Goal: Task Accomplishment & Management: Manage account settings

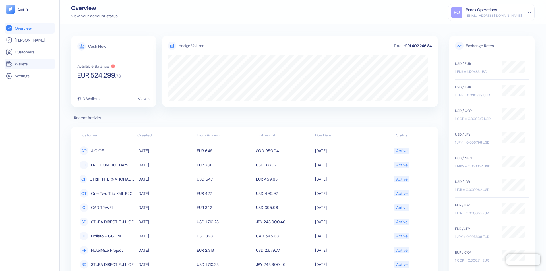
click at [30, 64] on link "Wallets" at bounding box center [30, 64] width 48 height 7
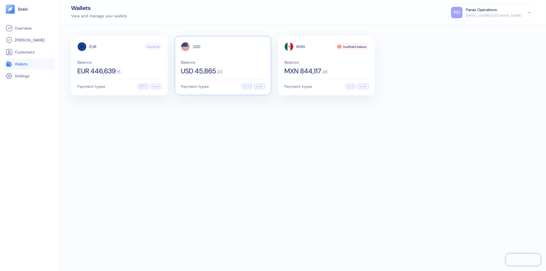
click at [196, 47] on span "USD" at bounding box center [197, 47] width 8 height 4
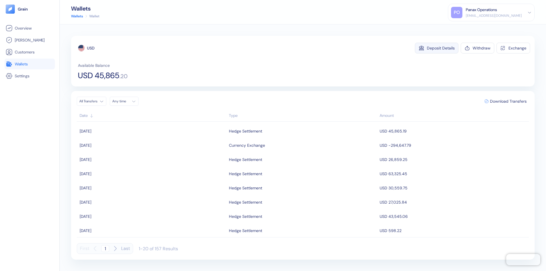
click at [441, 48] on div "Deposit Details" at bounding box center [441, 48] width 28 height 4
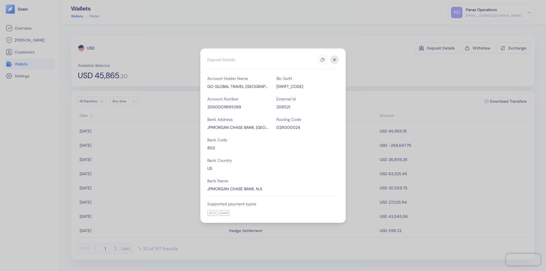
click at [322, 60] on icon "button" at bounding box center [322, 59] width 5 height 5
click at [334, 60] on icon "button" at bounding box center [335, 60] width 2 height 2
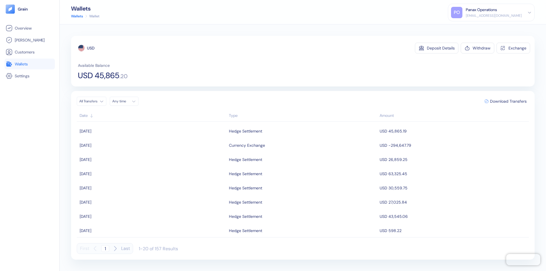
click at [126, 101] on div "Any time" at bounding box center [120, 101] width 17 height 5
click at [152, 146] on button "16" at bounding box center [152, 146] width 7 height 7
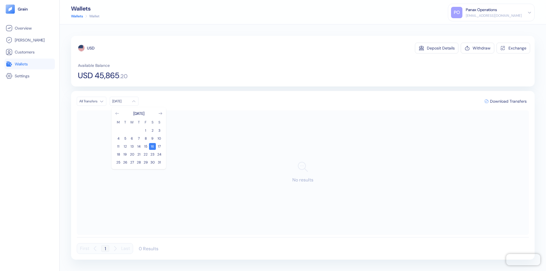
click at [117, 113] on icon "Go to previous month" at bounding box center [116, 113] width 3 height 2
click at [139, 146] on button "17" at bounding box center [138, 146] width 7 height 7
click at [91, 48] on div "USD" at bounding box center [90, 48] width 7 height 6
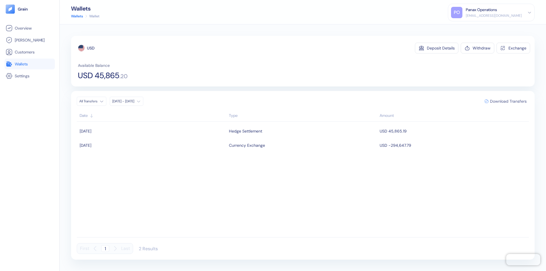
click at [508, 101] on span "Download Transfers" at bounding box center [508, 101] width 37 height 4
click at [30, 64] on link "Wallets" at bounding box center [30, 64] width 48 height 7
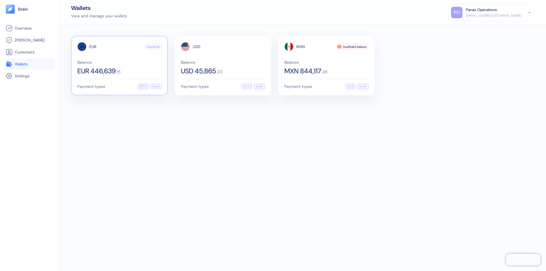
click at [93, 47] on span "EUR" at bounding box center [92, 47] width 7 height 4
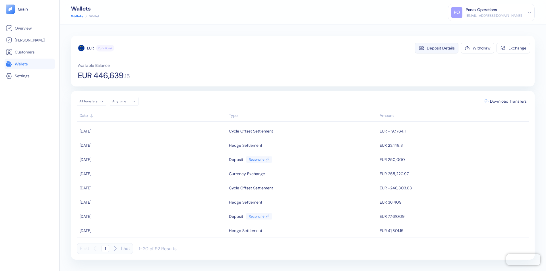
click at [441, 48] on div "Deposit Details" at bounding box center [441, 48] width 28 height 4
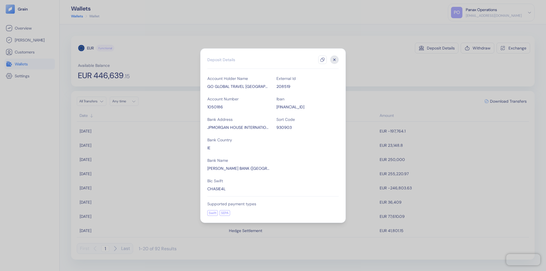
click at [322, 60] on icon "button" at bounding box center [322, 59] width 5 height 5
click at [334, 60] on icon "button" at bounding box center [335, 60] width 2 height 2
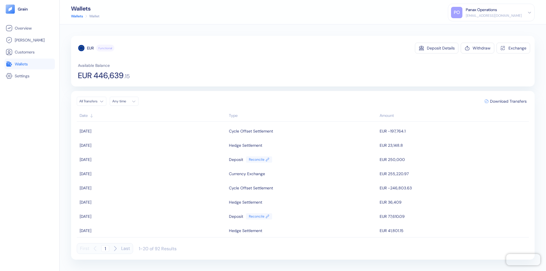
click at [126, 101] on div "Any time" at bounding box center [120, 101] width 17 height 5
click at [152, 146] on button "16" at bounding box center [152, 146] width 7 height 7
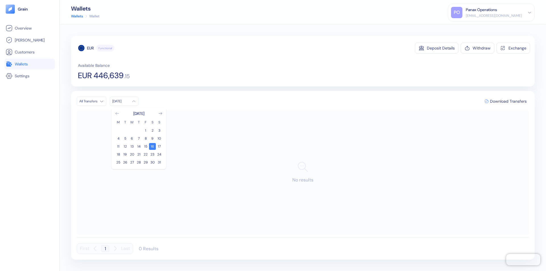
click at [117, 113] on icon "Go to previous month" at bounding box center [116, 113] width 3 height 2
click at [139, 146] on button "17" at bounding box center [138, 146] width 7 height 7
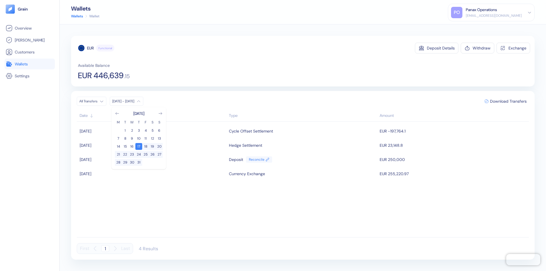
click at [90, 48] on div "EUR" at bounding box center [90, 48] width 7 height 6
click at [508, 101] on span "Download Transfers" at bounding box center [508, 101] width 37 height 4
click at [30, 64] on link "Wallets" at bounding box center [30, 64] width 48 height 7
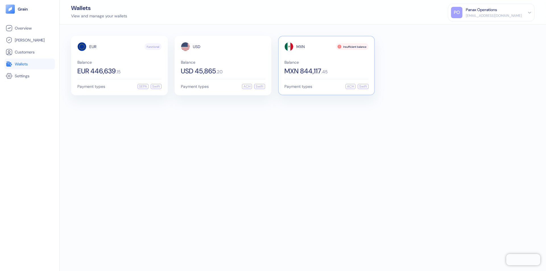
click at [301, 47] on span "MXN" at bounding box center [300, 47] width 9 height 4
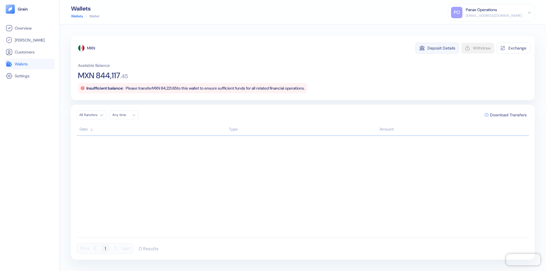
click at [441, 48] on div "Deposit Details" at bounding box center [441, 48] width 28 height 4
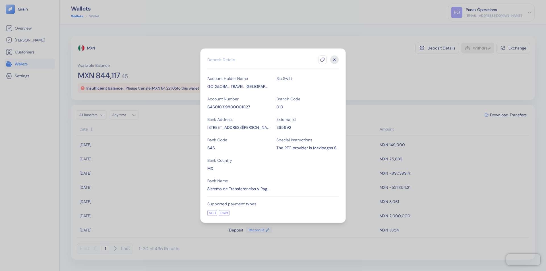
click at [322, 60] on icon "button" at bounding box center [322, 59] width 5 height 5
click at [334, 60] on icon "button" at bounding box center [335, 60] width 2 height 2
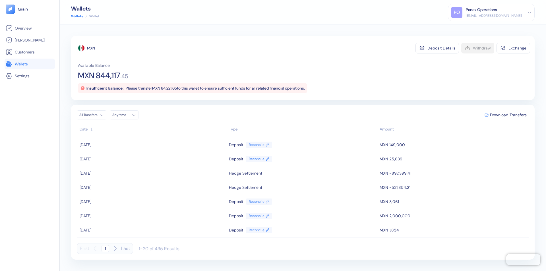
click at [126, 115] on div "Any time" at bounding box center [120, 115] width 17 height 5
click at [152, 160] on button "16" at bounding box center [152, 160] width 7 height 7
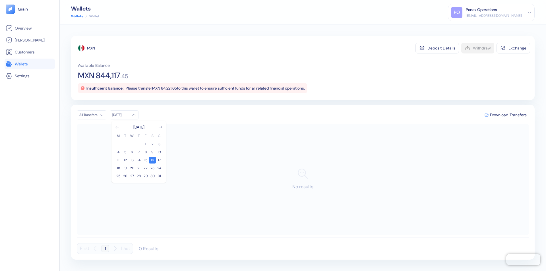
click at [117, 127] on icon "Go to previous month" at bounding box center [116, 127] width 3 height 2
click at [139, 160] on button "17" at bounding box center [138, 160] width 7 height 7
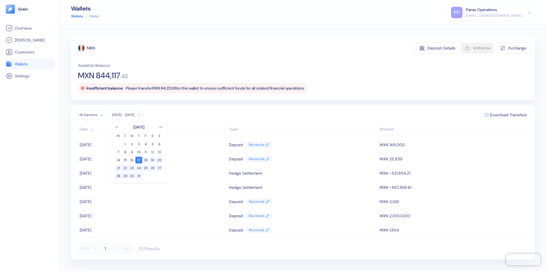
click at [91, 48] on div "MXN" at bounding box center [91, 48] width 8 height 6
click at [508, 115] on span "Download Transfers" at bounding box center [508, 115] width 37 height 4
click at [497, 13] on div "Panax Operations" at bounding box center [481, 10] width 31 height 6
click at [474, 28] on div "Sign Out" at bounding box center [466, 28] width 16 height 6
